Goal: Obtain resource: Obtain resource

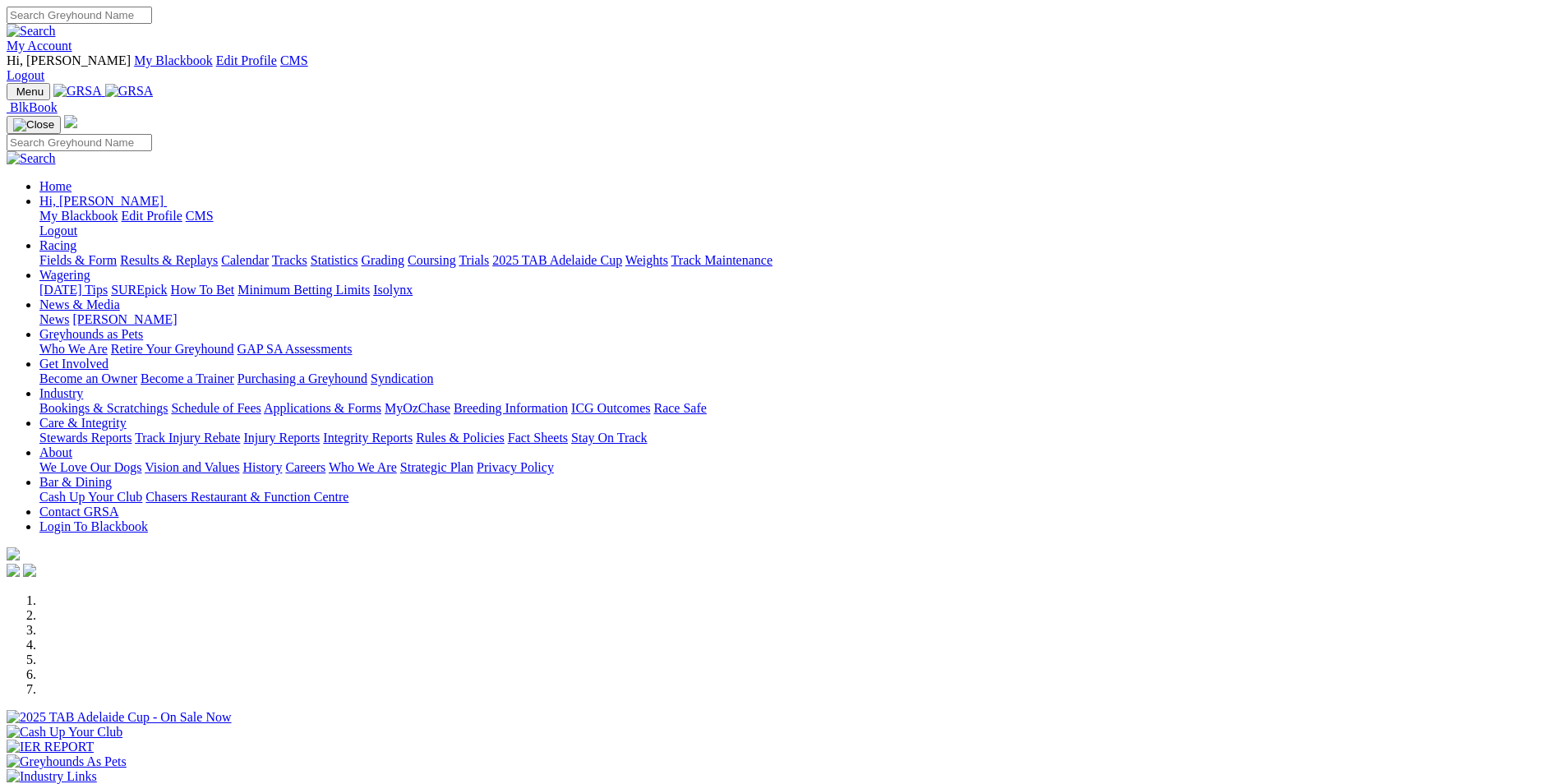
click at [72, 39] on link "My Account" at bounding box center [40, 46] width 65 height 14
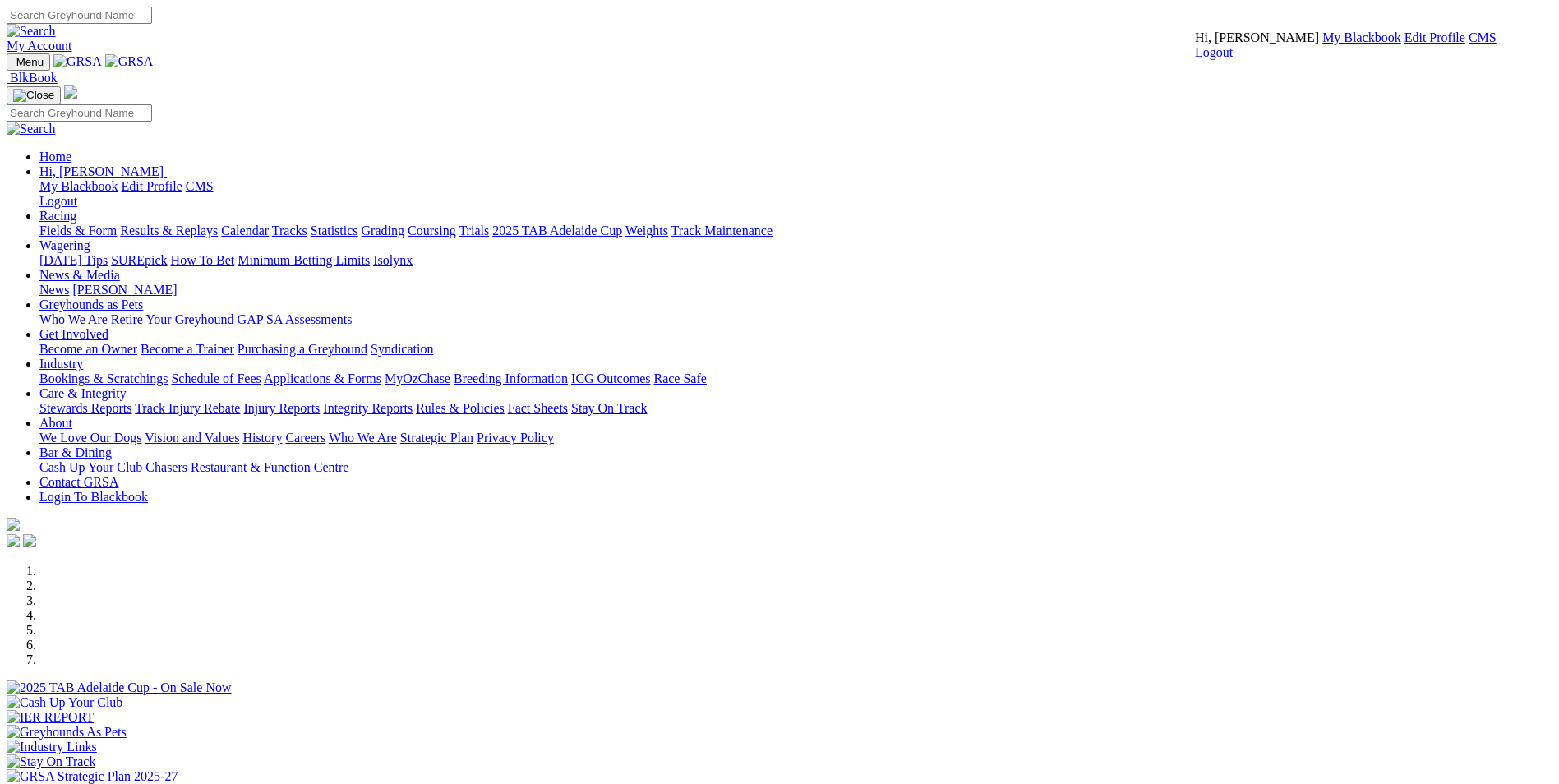
click at [1468, 45] on link "CMS" at bounding box center [1482, 37] width 28 height 14
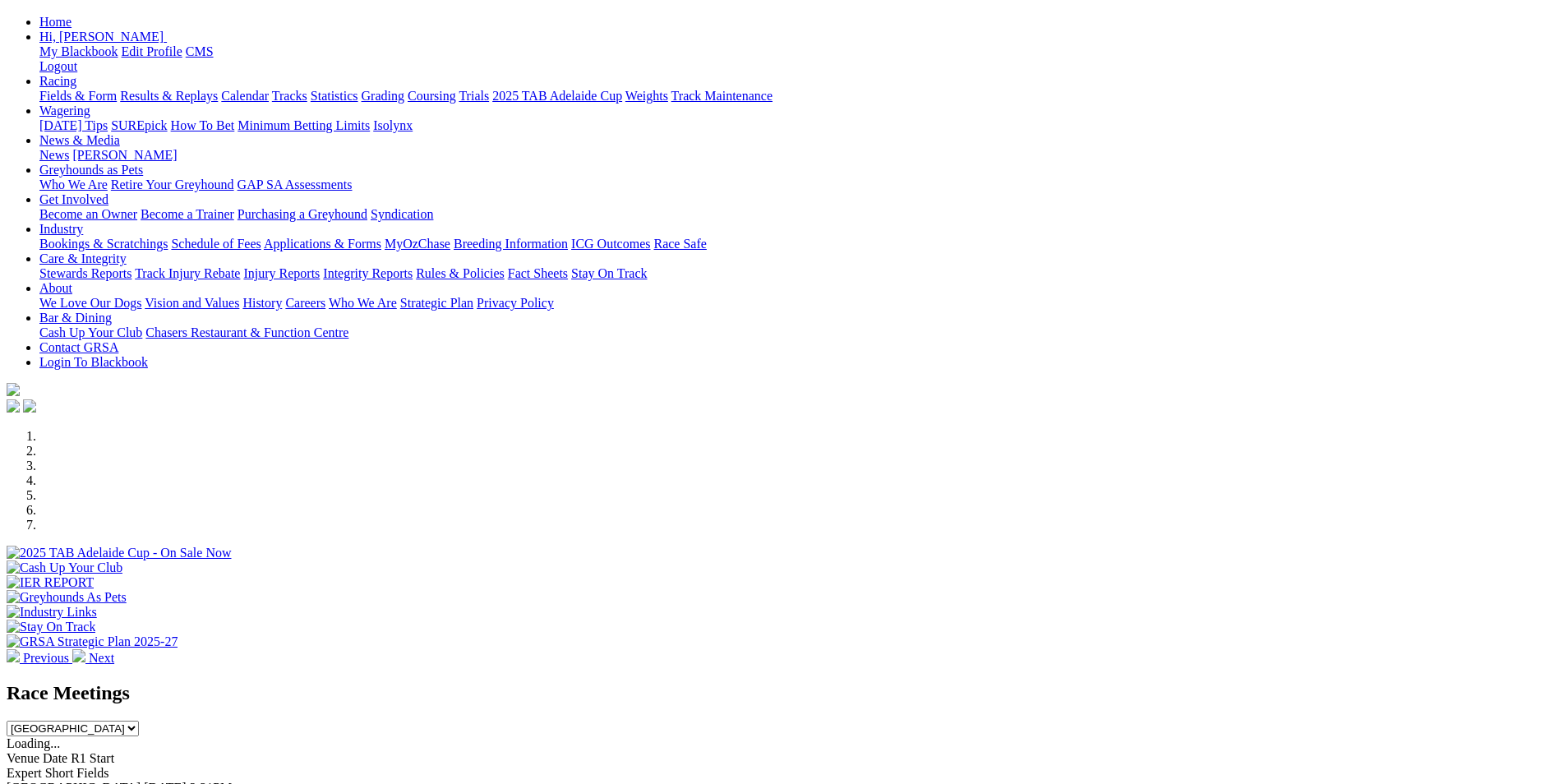
scroll to position [247, 0]
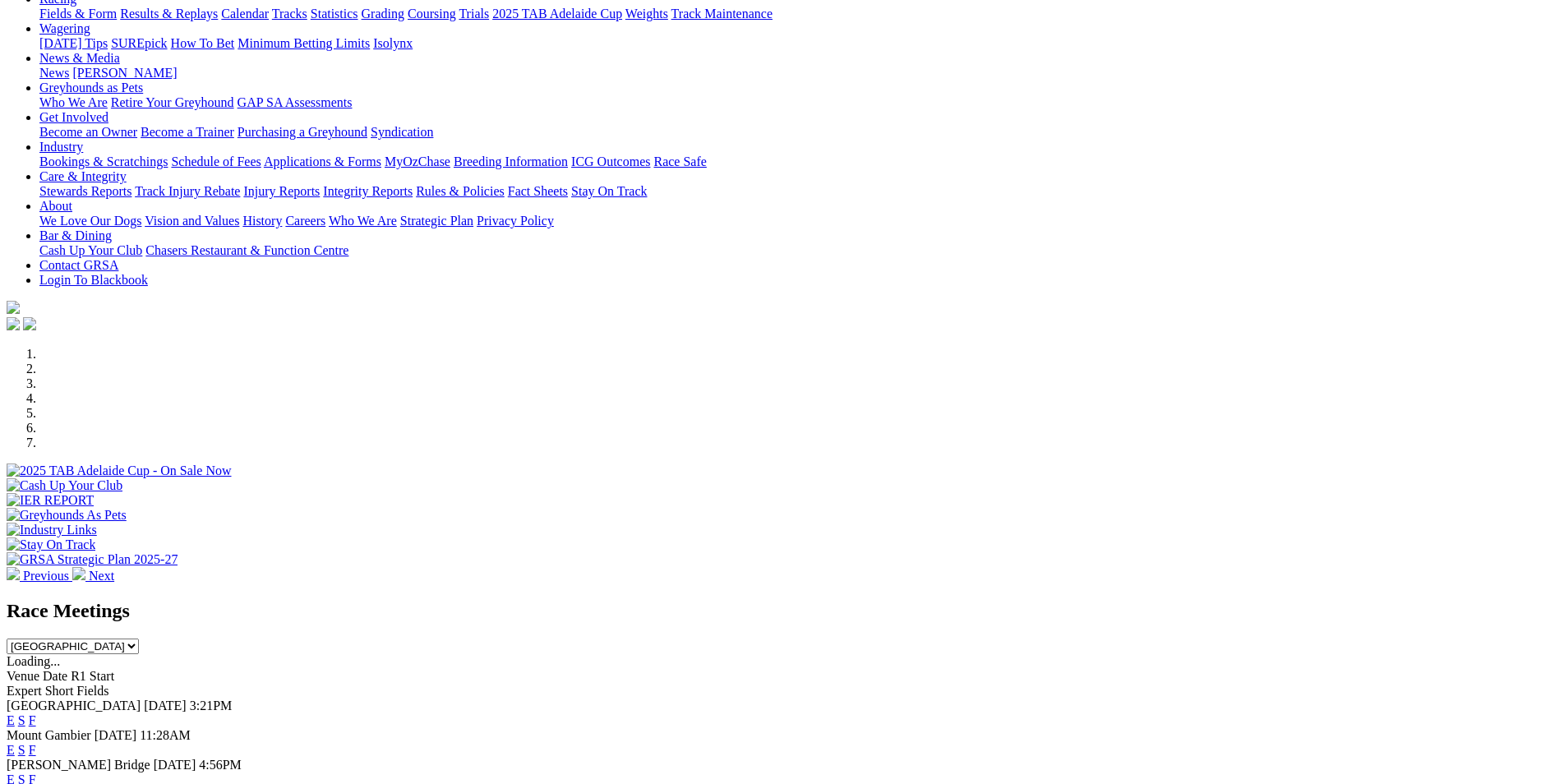
click at [15, 713] on link "E" at bounding box center [11, 720] width 9 height 14
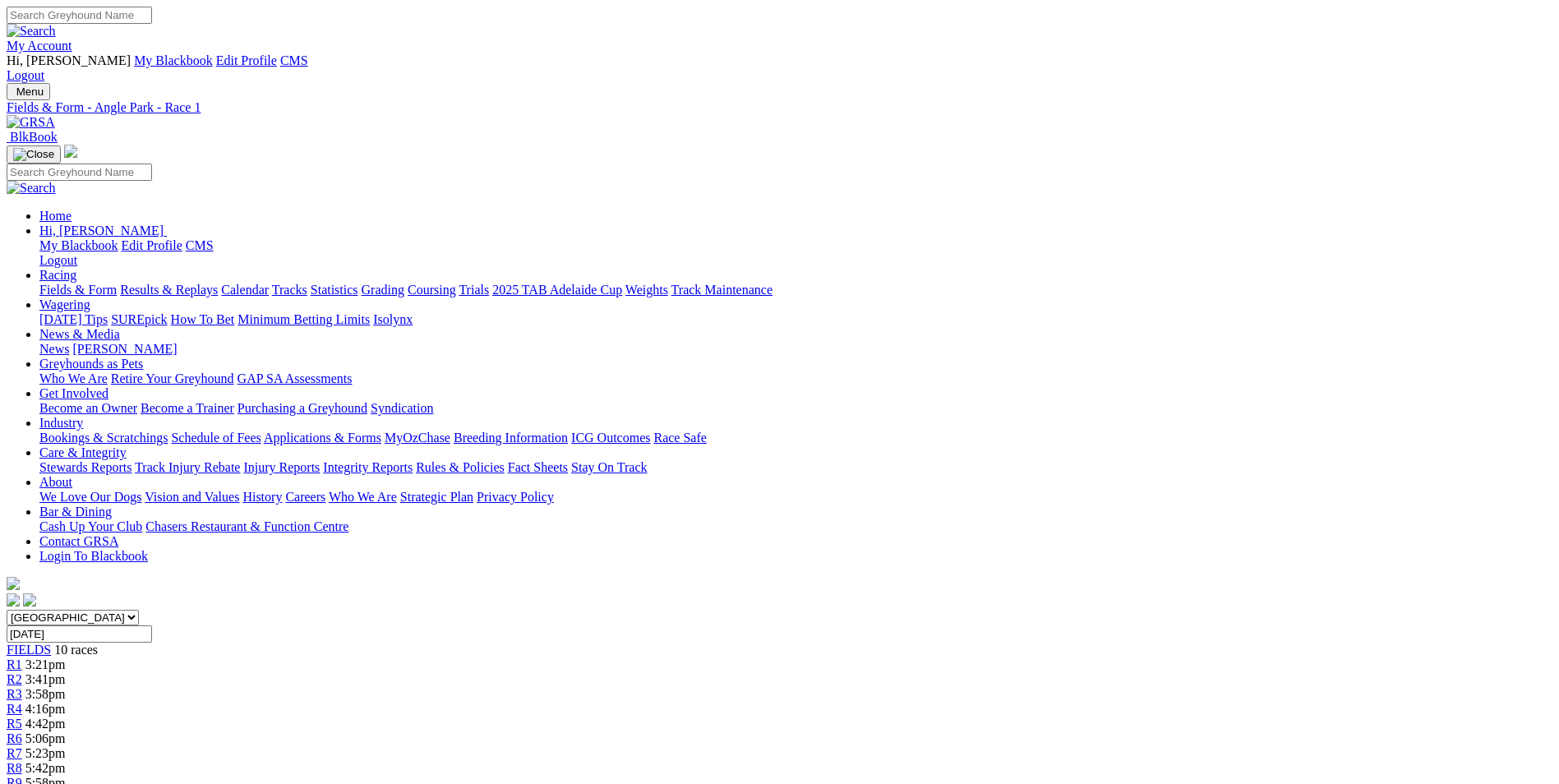
click at [302, 38] on div "My Account Hi, Martyn My Blackbook Edit Profile CMS Logout" at bounding box center [779, 45] width 1545 height 77
click at [55, 115] on img at bounding box center [31, 122] width 48 height 15
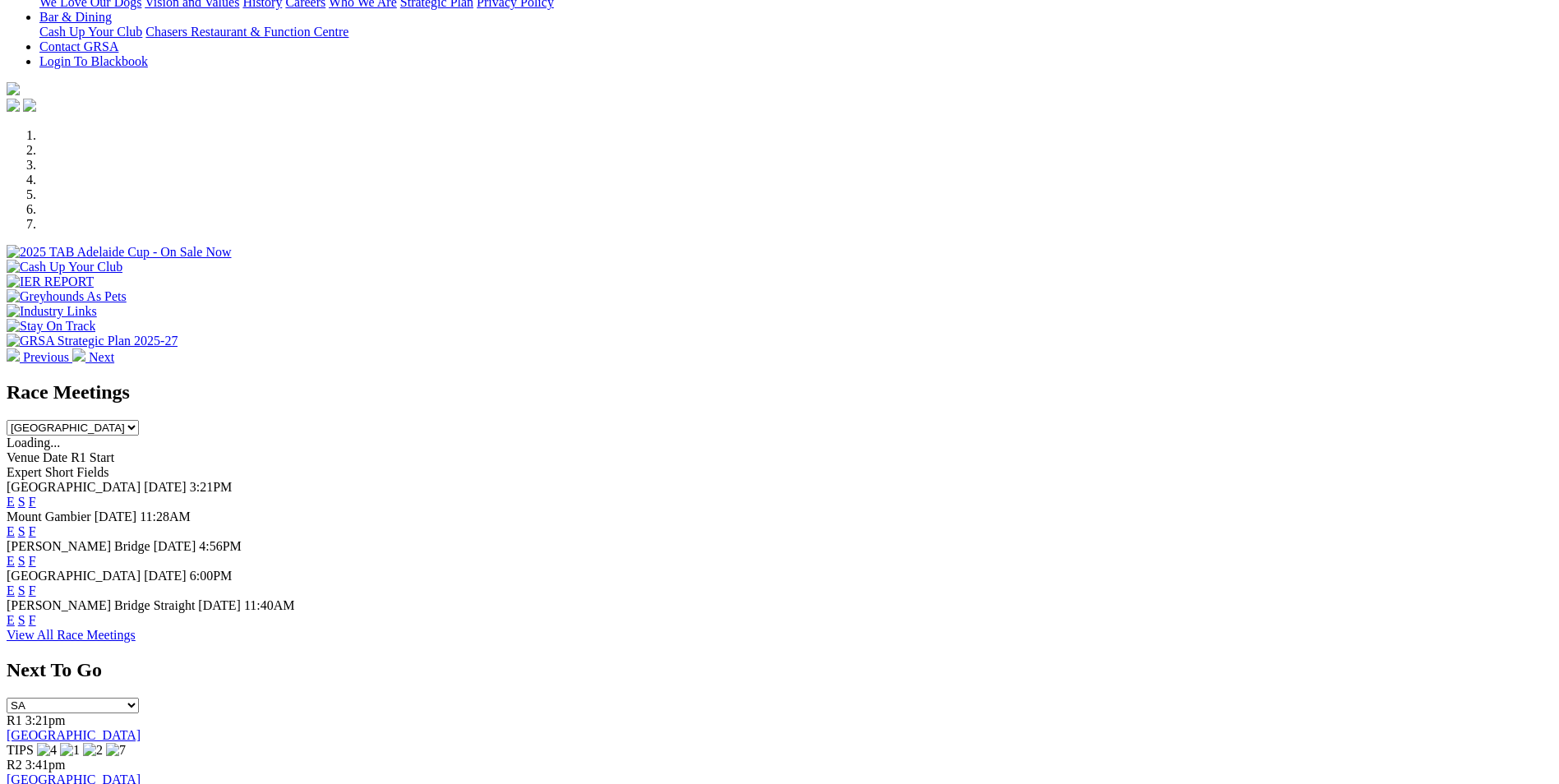
scroll to position [411, 0]
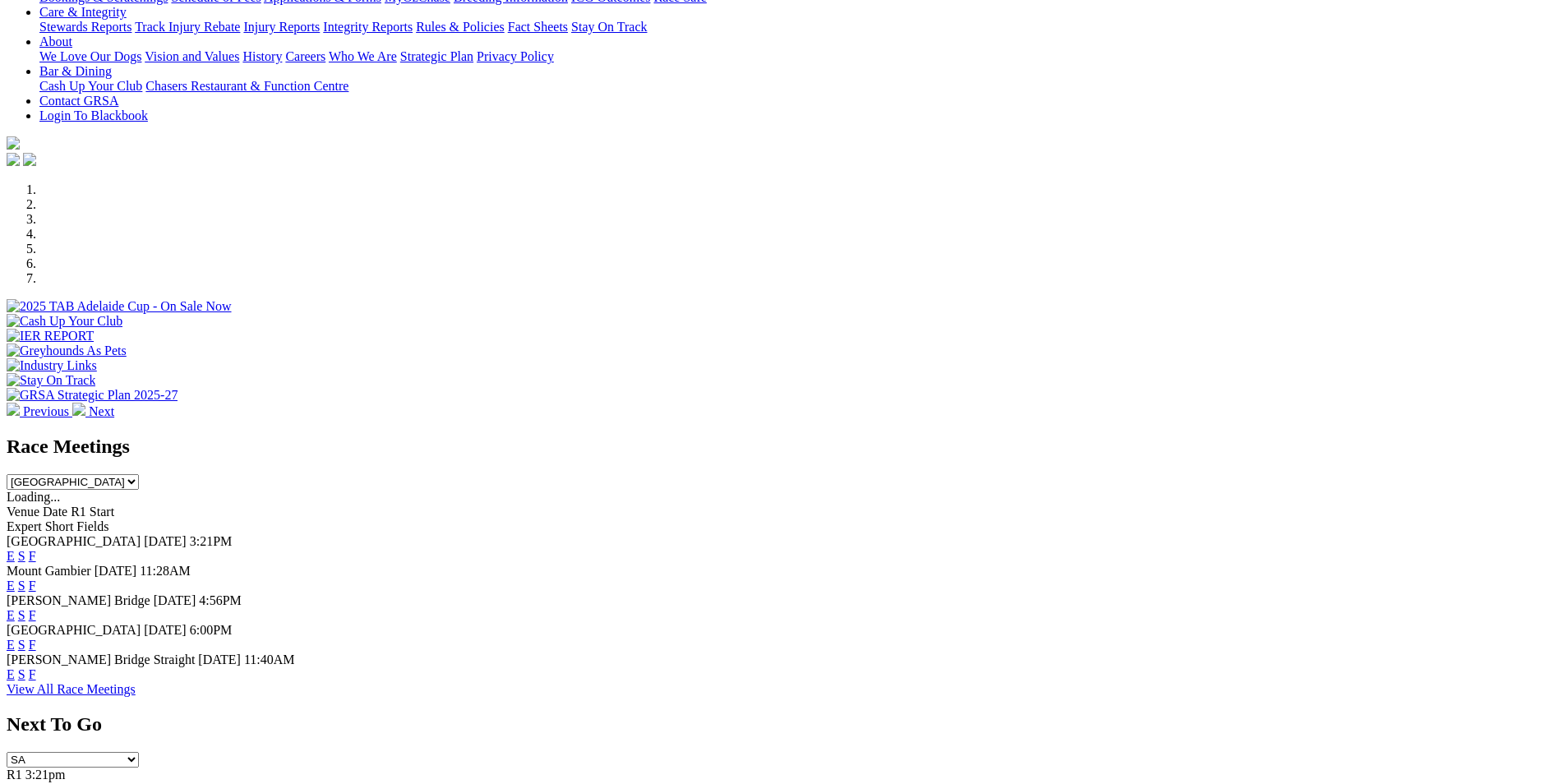
click at [15, 579] on link "E" at bounding box center [11, 585] width 9 height 14
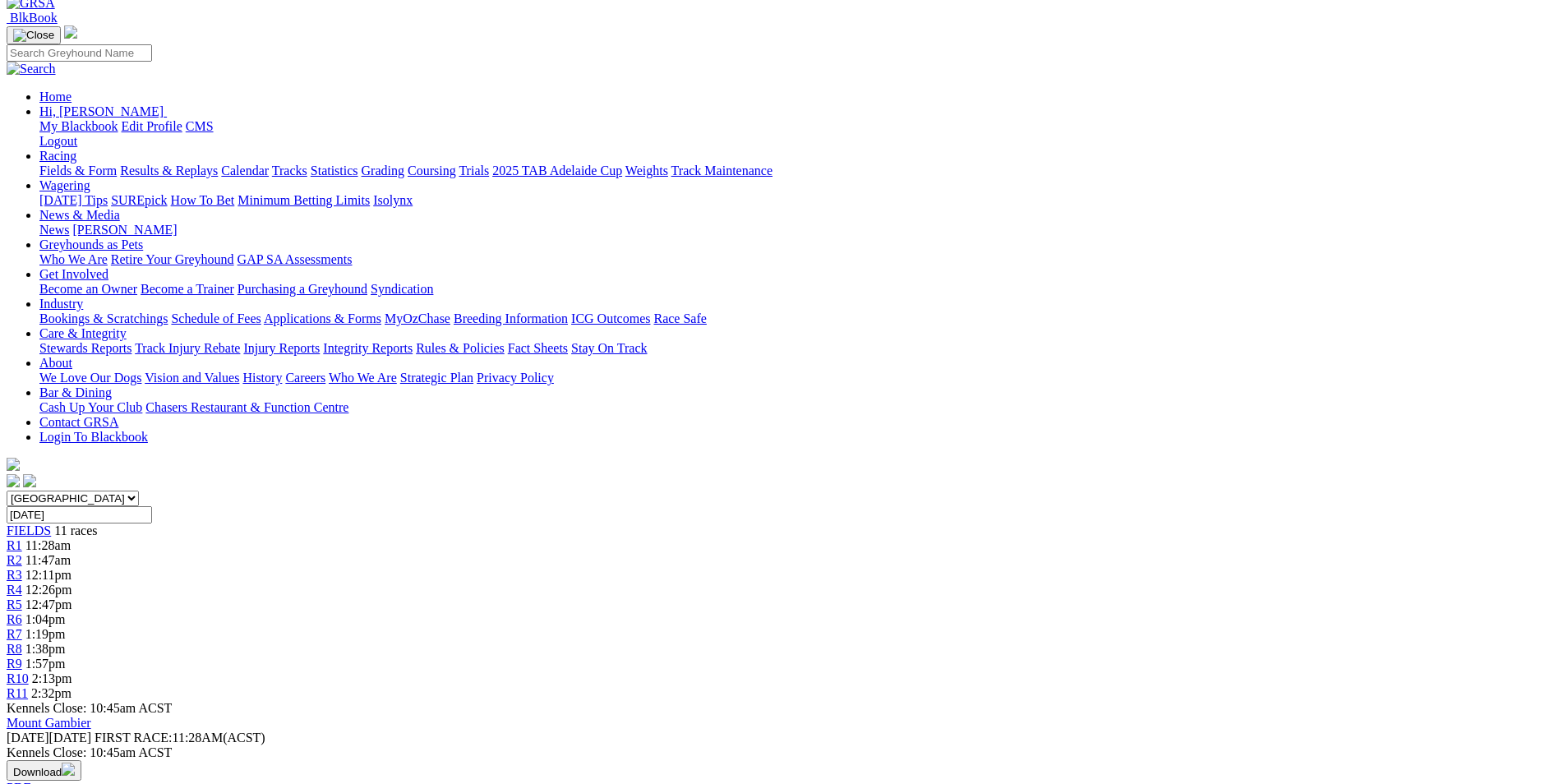
scroll to position [83, 0]
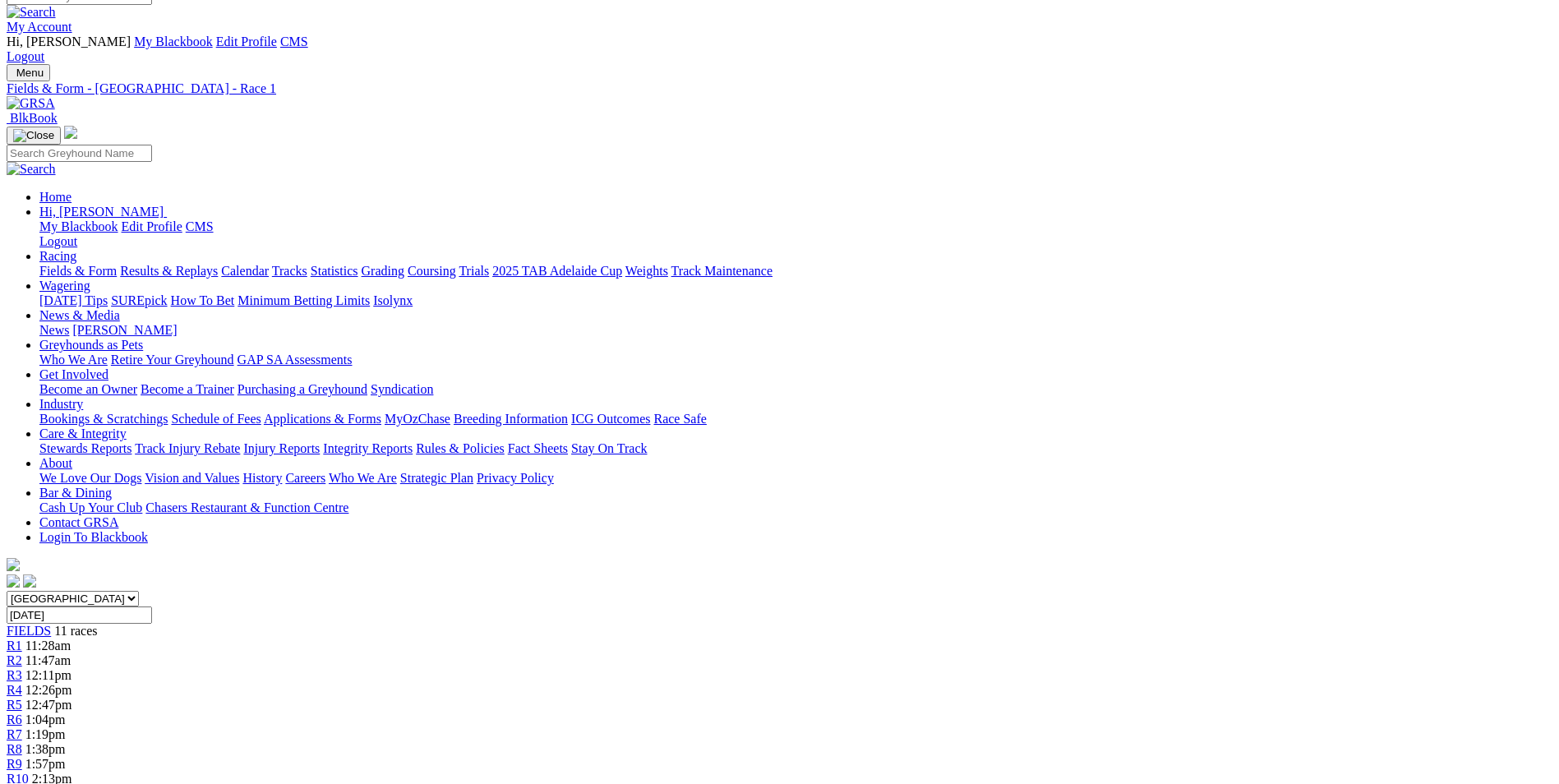
scroll to position [0, 0]
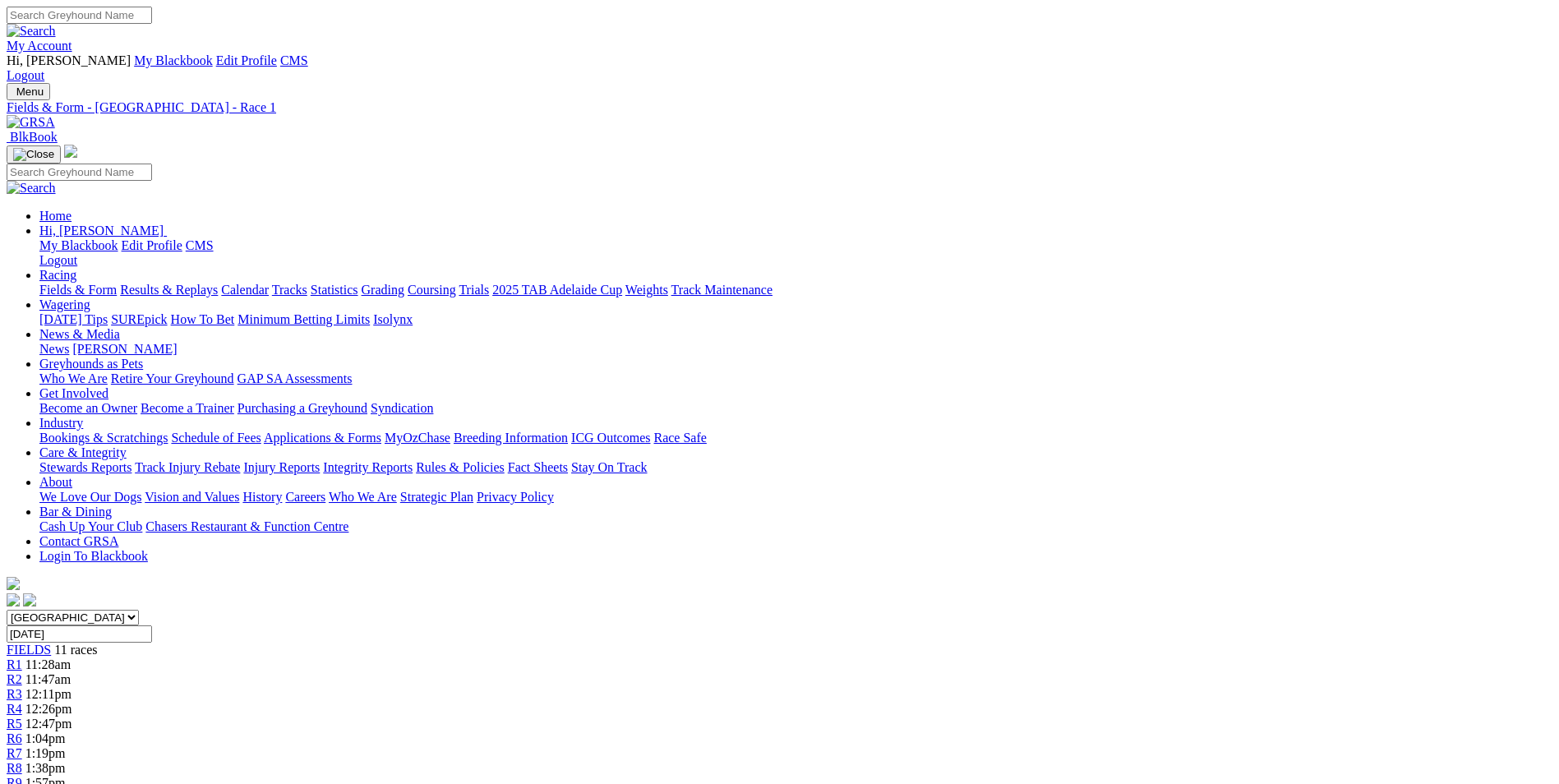
click at [55, 115] on img at bounding box center [31, 122] width 48 height 15
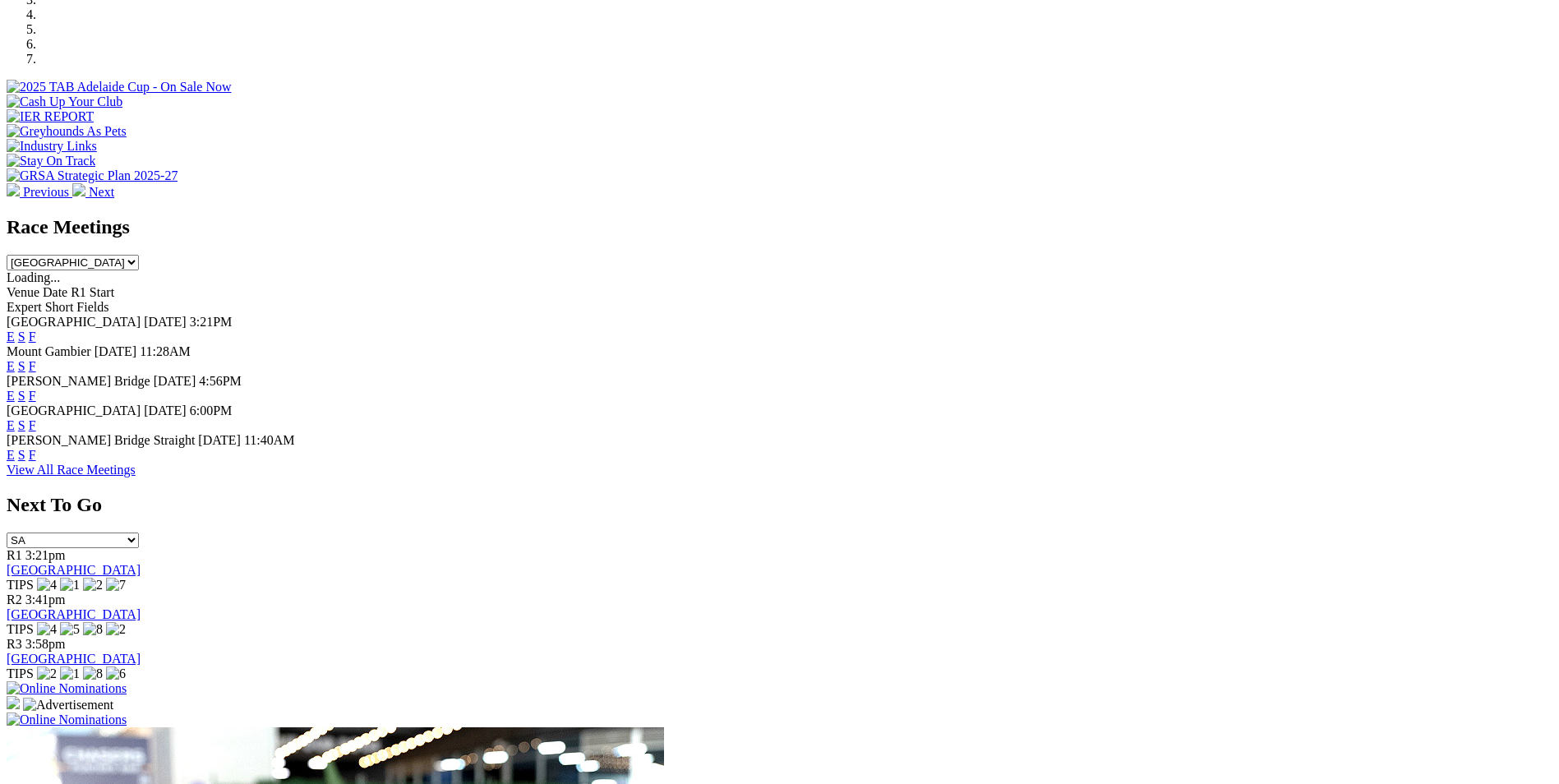
scroll to position [575, 0]
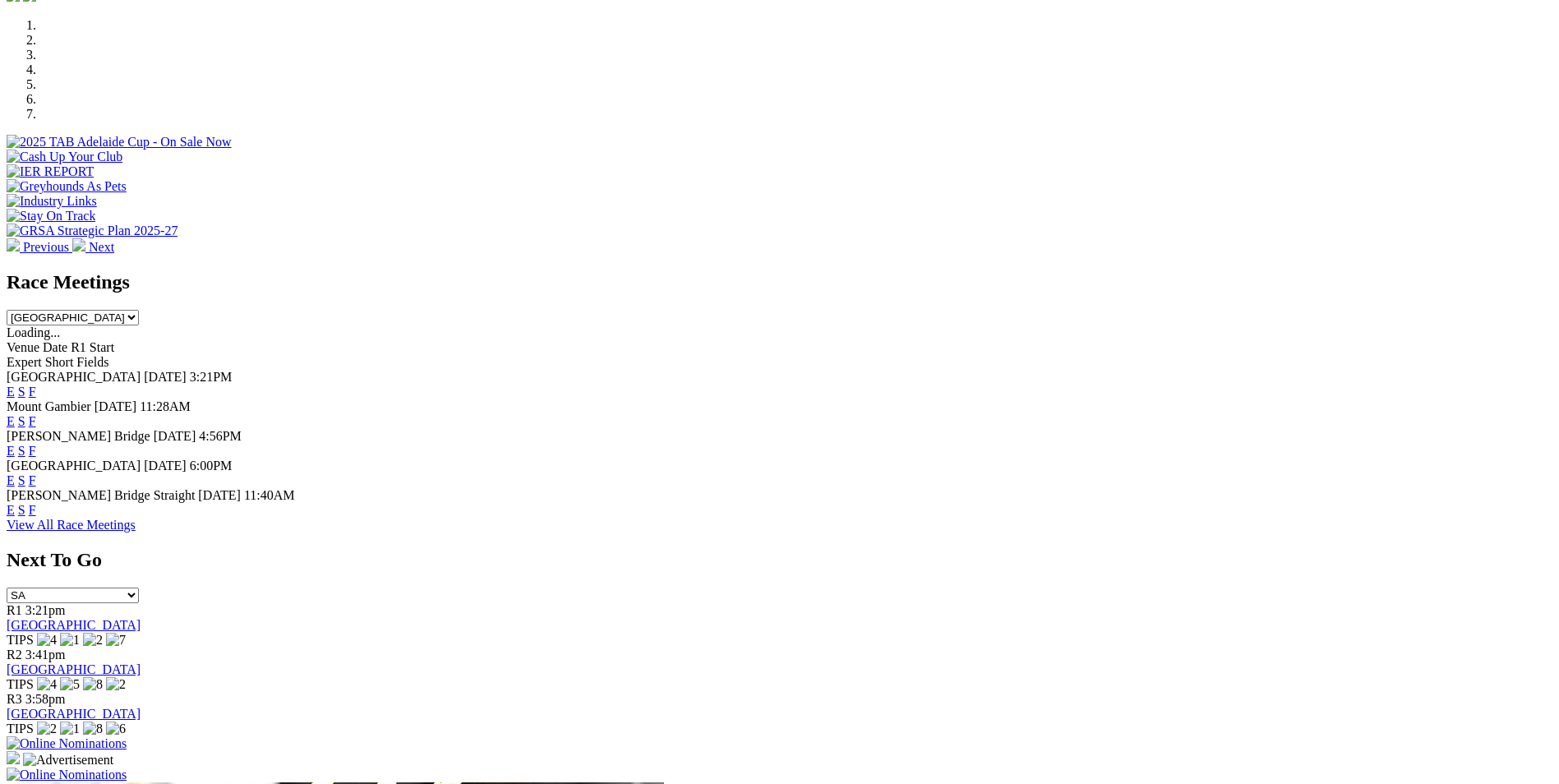
click at [15, 444] on link "E" at bounding box center [11, 450] width 9 height 14
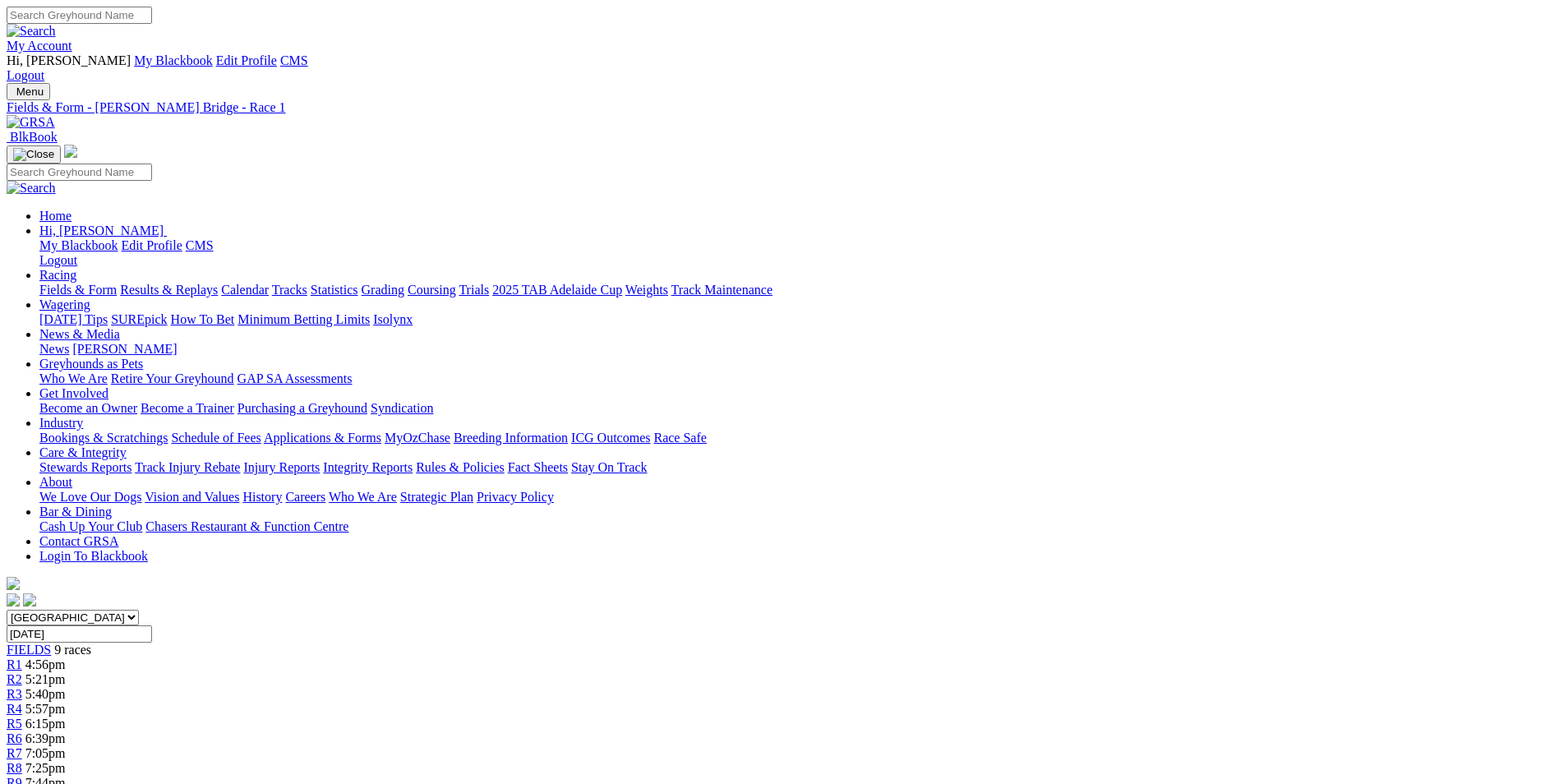
click at [321, 83] on div "Menu Fields & Form - Murray Bridge - Race 1 BlkBook Home Hi, Martyn My Blackboo…" at bounding box center [779, 346] width 1545 height 526
click at [55, 115] on link at bounding box center [31, 122] width 48 height 14
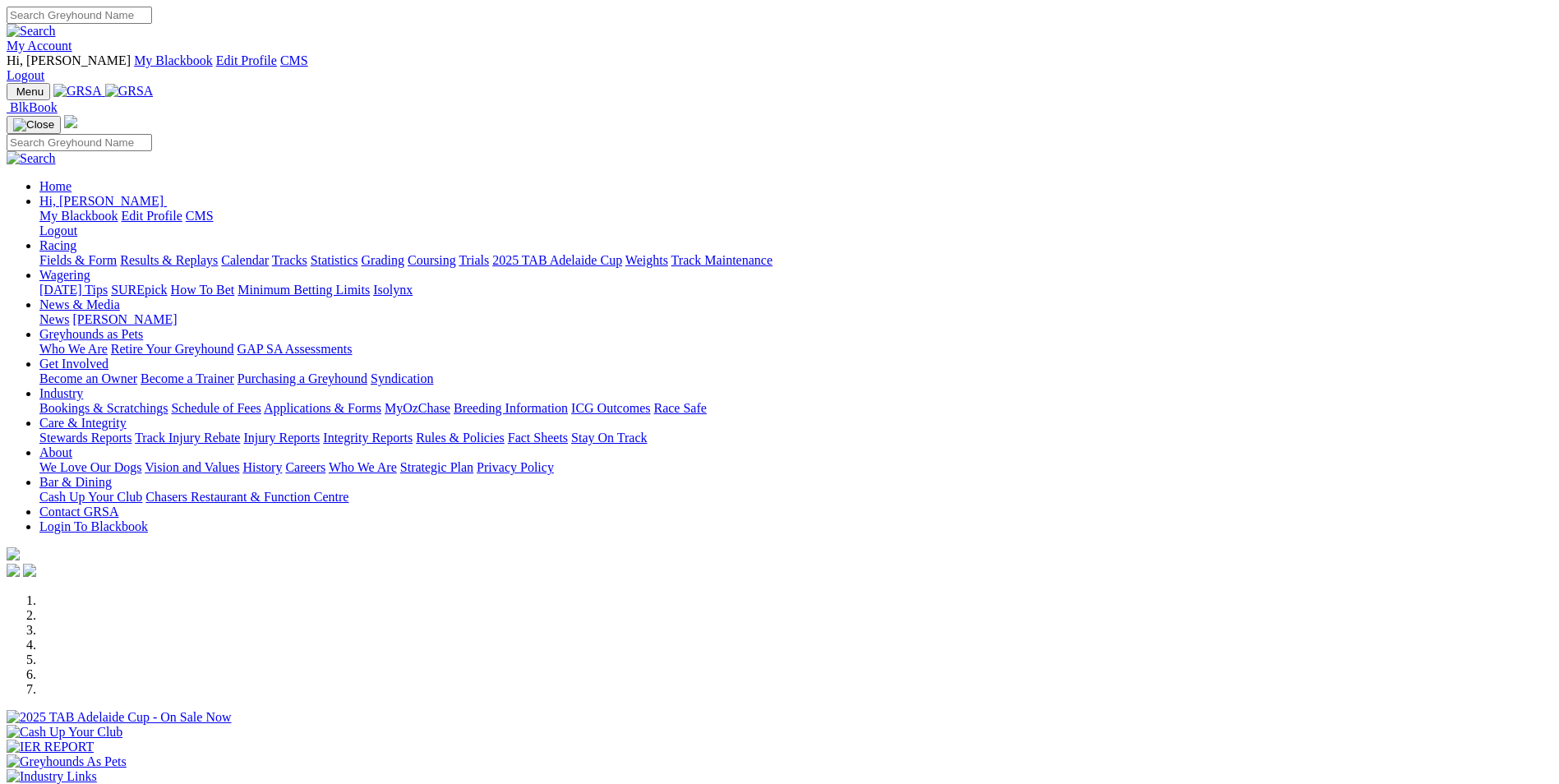
scroll to position [411, 0]
